Goal: Task Accomplishment & Management: Use online tool/utility

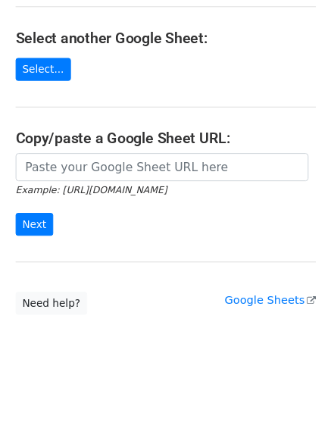
scroll to position [167, 0]
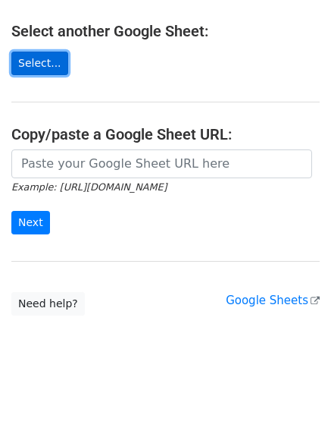
click at [24, 66] on link "Select..." at bounding box center [39, 64] width 57 height 24
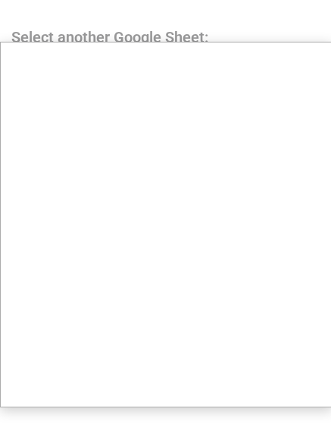
scroll to position [0, 0]
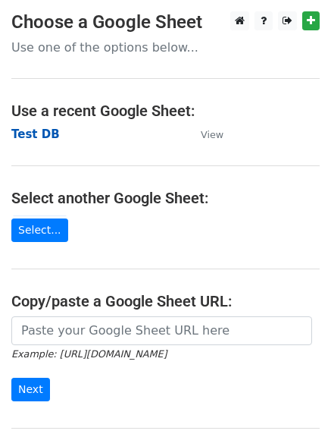
click at [21, 134] on strong "Test DB" at bounding box center [35, 134] width 49 height 14
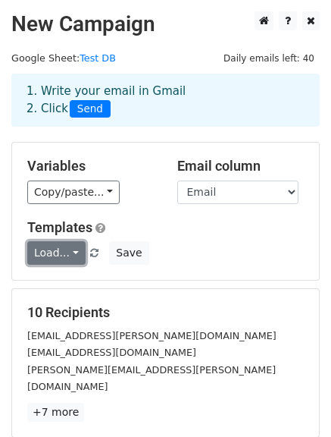
click at [73, 247] on link "Load..." at bounding box center [56, 253] width 58 height 24
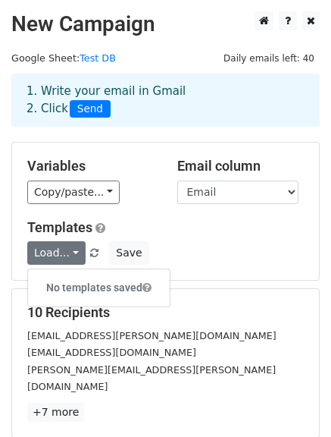
click at [162, 214] on div "Variables Copy/paste... {{First Name}} {{Title}} {{Company Name}} {{Email}} Ema…" at bounding box center [165, 211] width 307 height 137
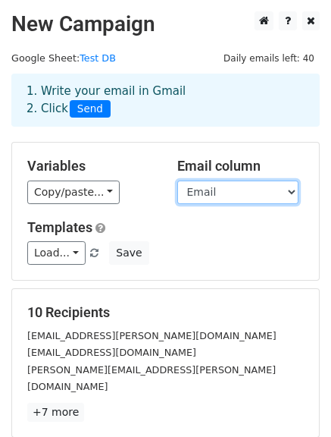
click at [240, 194] on select "First Name Title Company Name Email" at bounding box center [237, 193] width 121 height 24
click at [177, 200] on select "First Name Title Company Name Email" at bounding box center [237, 193] width 121 height 24
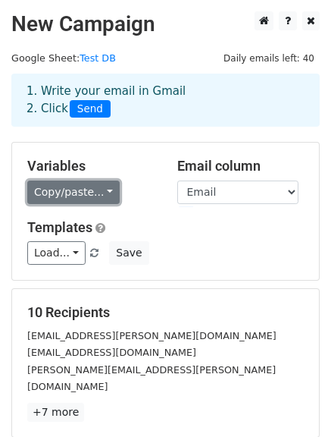
click at [109, 192] on link "Copy/paste..." at bounding box center [73, 193] width 93 height 24
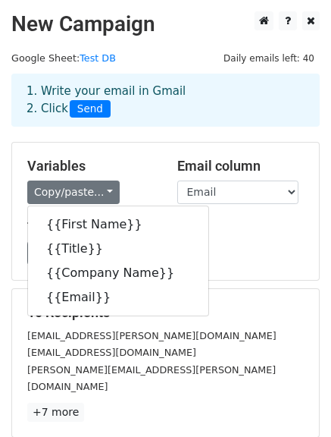
click at [127, 176] on div "Variables Copy/paste... {{First Name}} {{Title}} {{Company Name}} {{Email}}" at bounding box center [91, 181] width 150 height 46
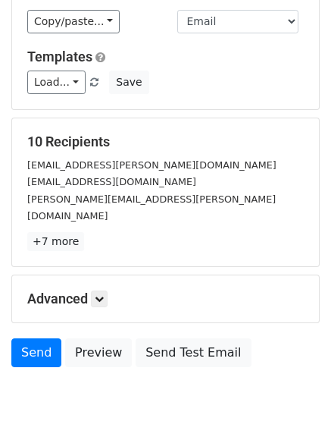
scroll to position [212, 0]
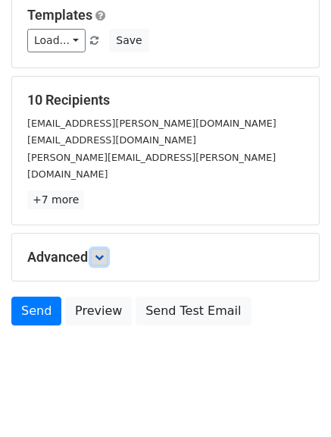
click at [104, 253] on icon at bounding box center [99, 257] width 9 height 9
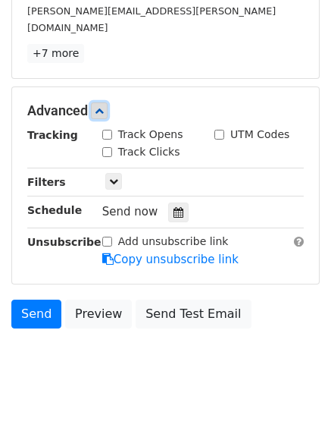
scroll to position [361, 0]
